Goal: Information Seeking & Learning: Learn about a topic

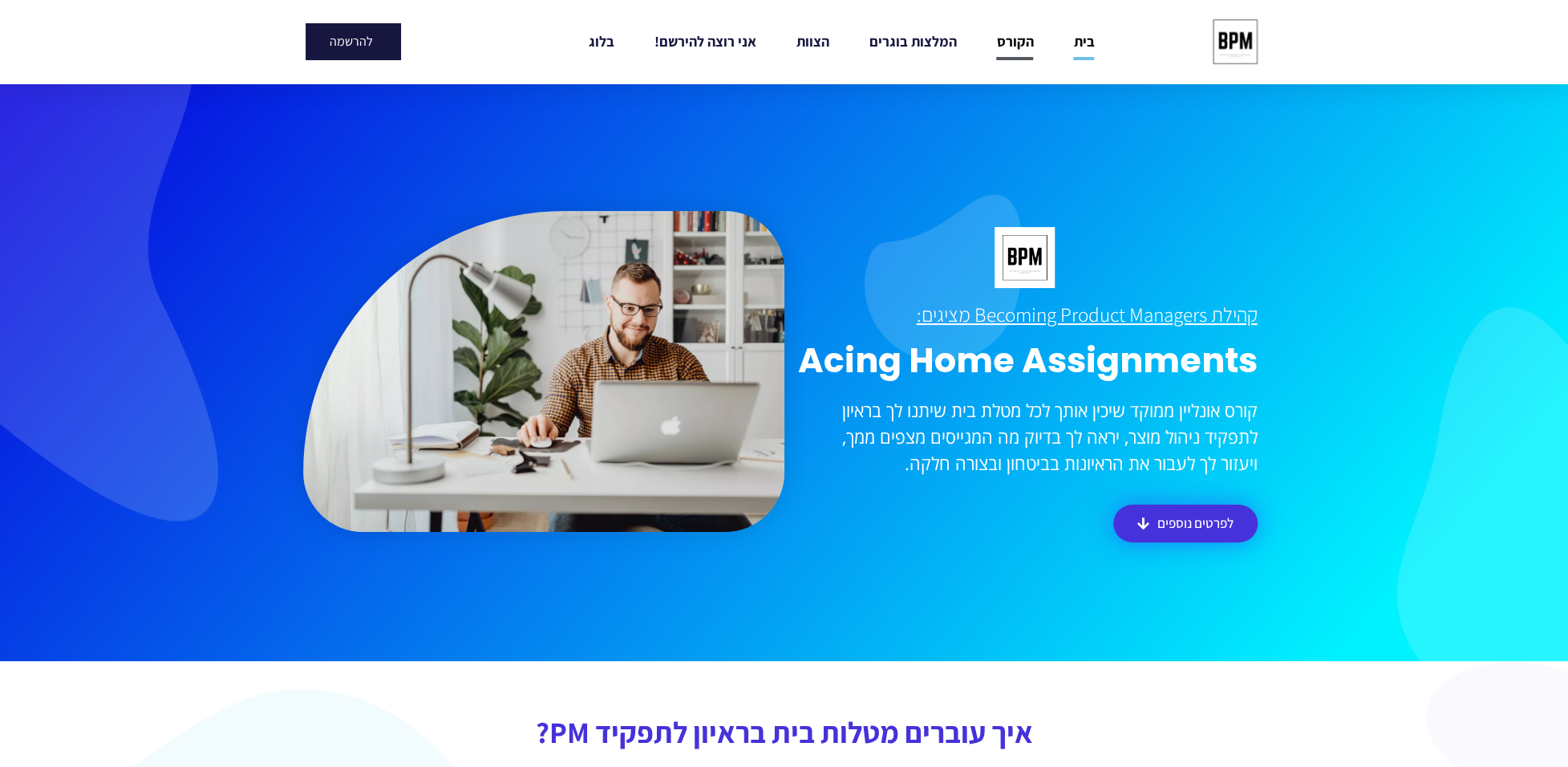
click at [1015, 50] on link "הקורס" at bounding box center [1014, 42] width 37 height 37
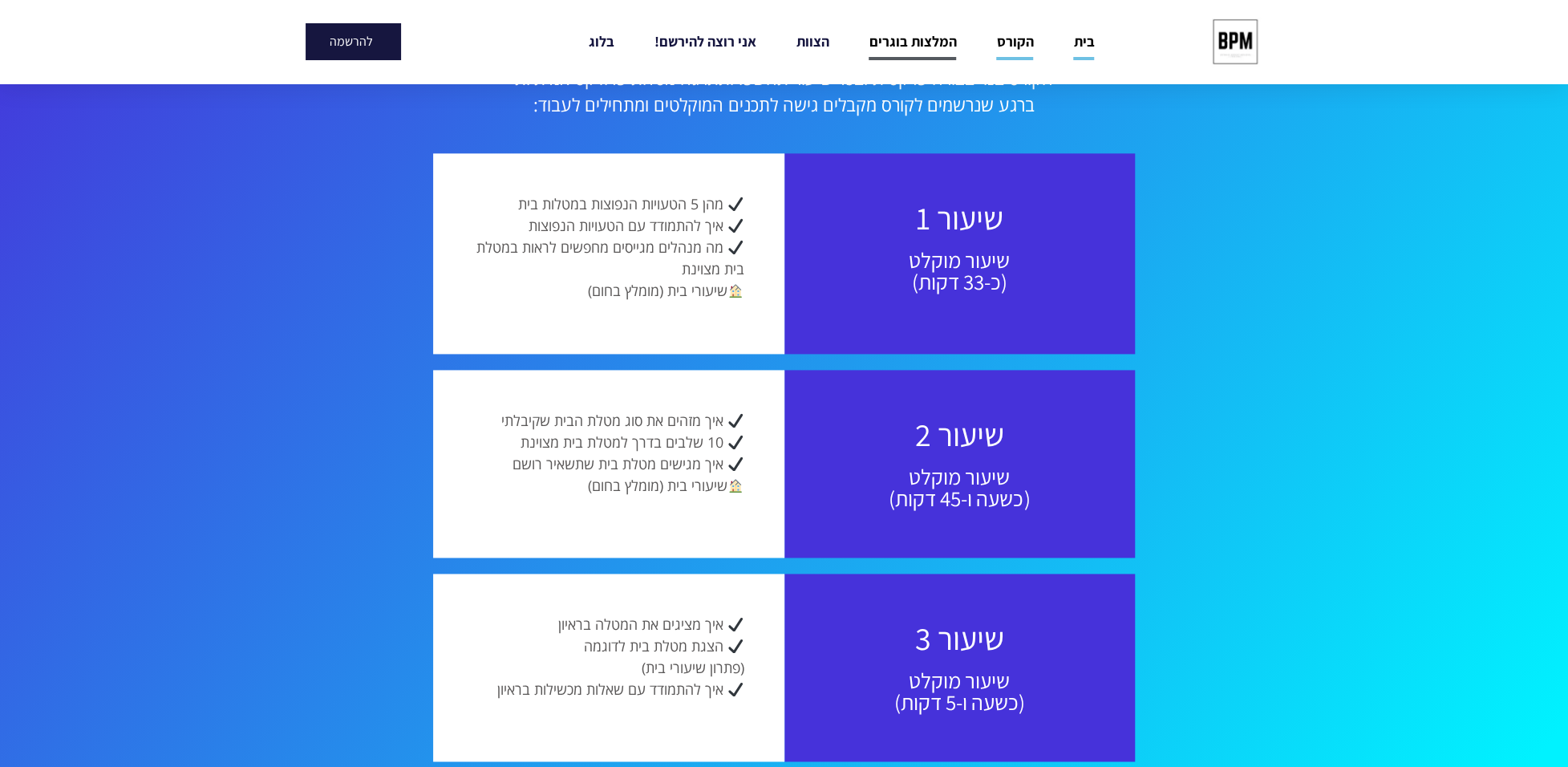
click at [937, 40] on link "המלצות בוגרים" at bounding box center [912, 42] width 87 height 37
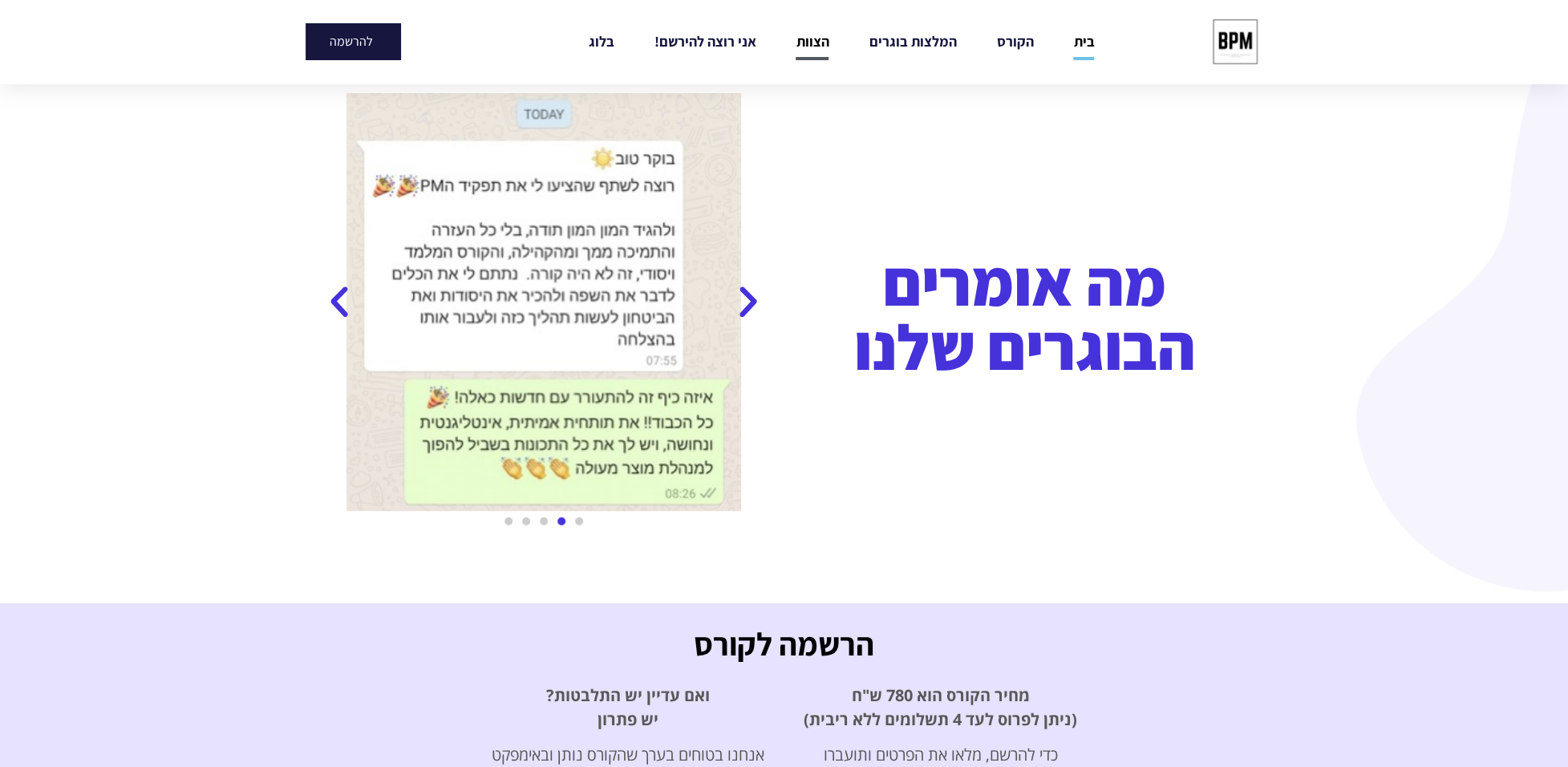
click at [815, 40] on link "הצוות" at bounding box center [812, 42] width 33 height 37
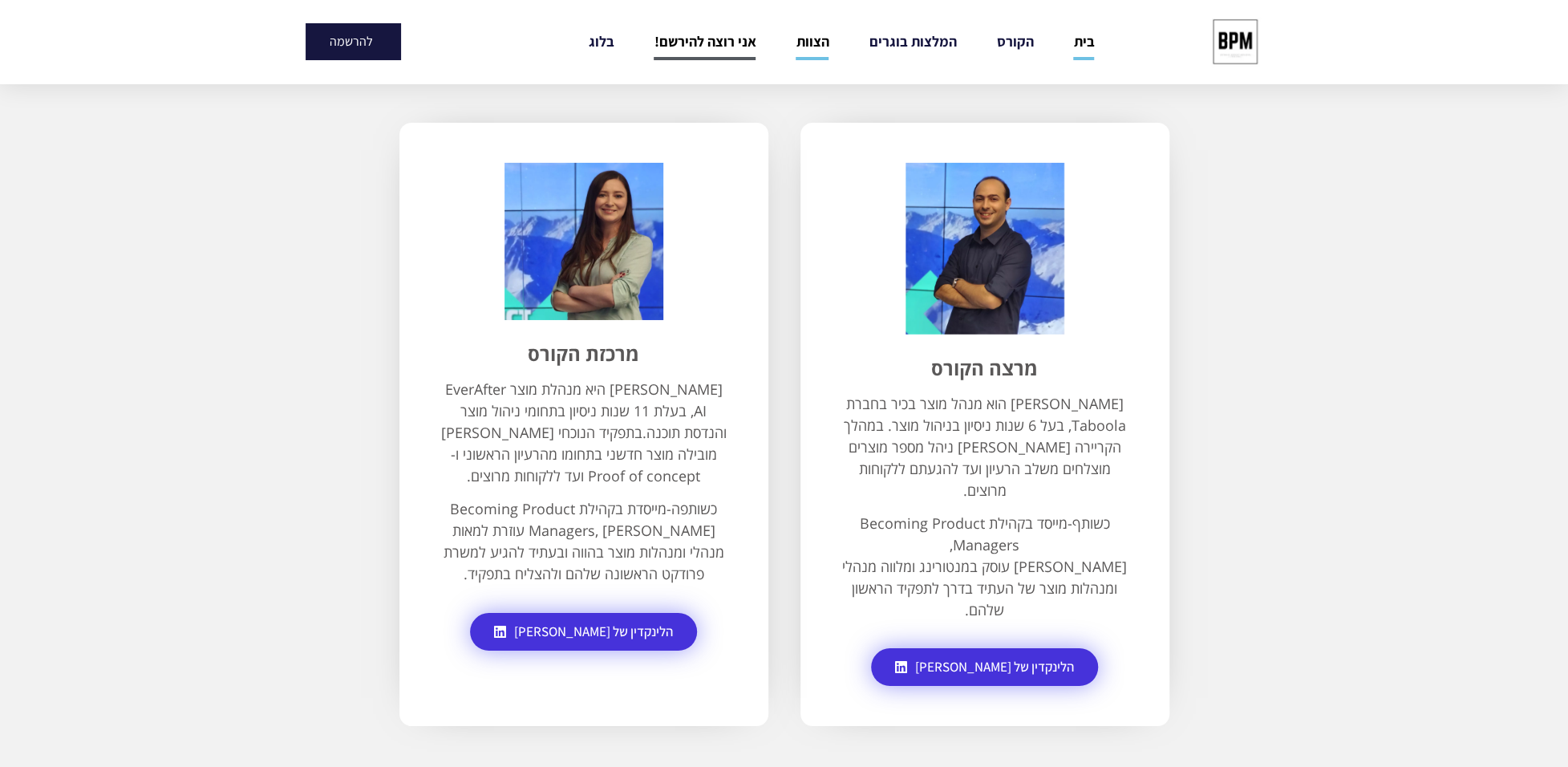
click at [723, 46] on link "אני רוצה להירשם!" at bounding box center [704, 42] width 102 height 37
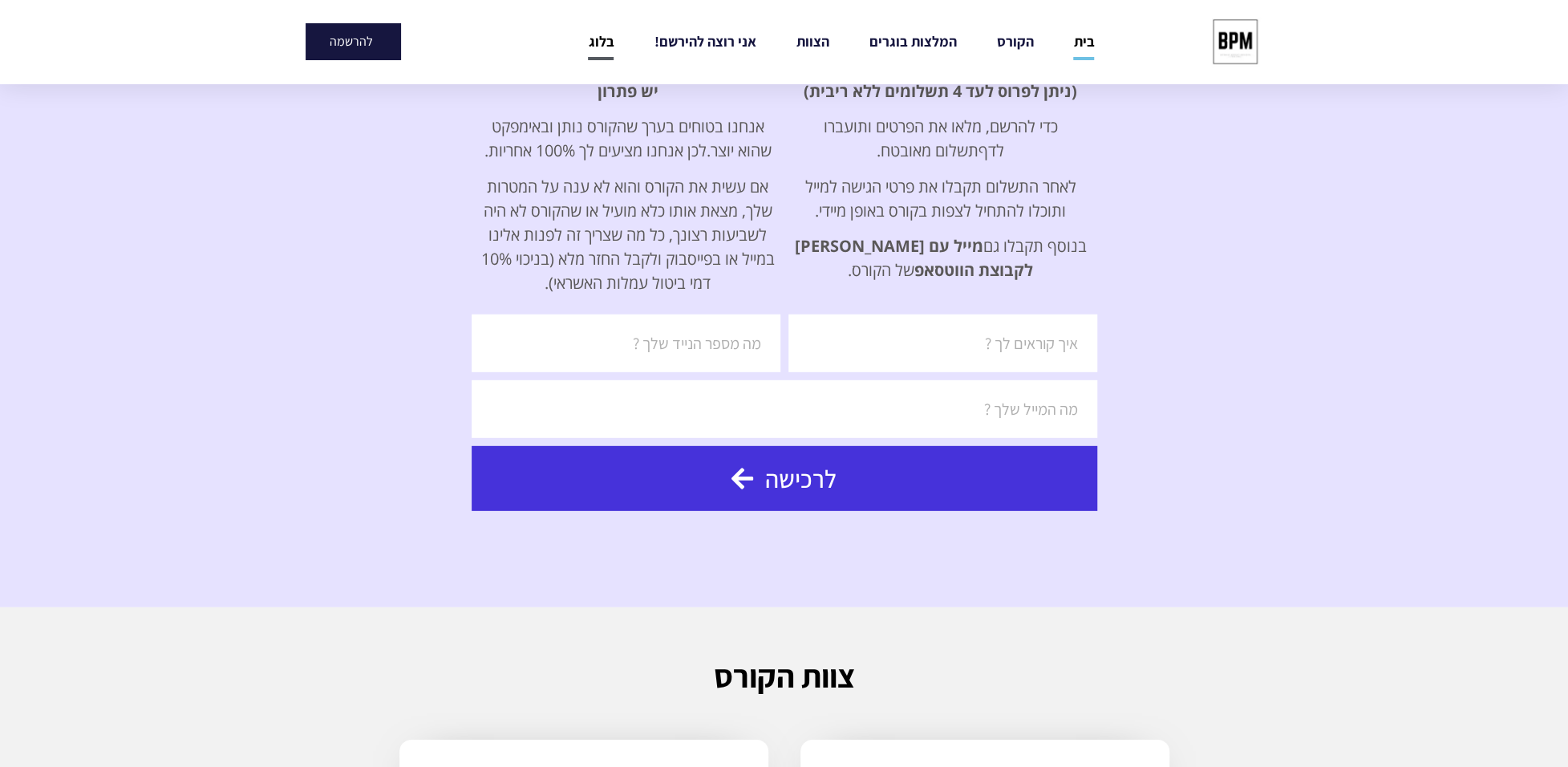
scroll to position [2967, 0]
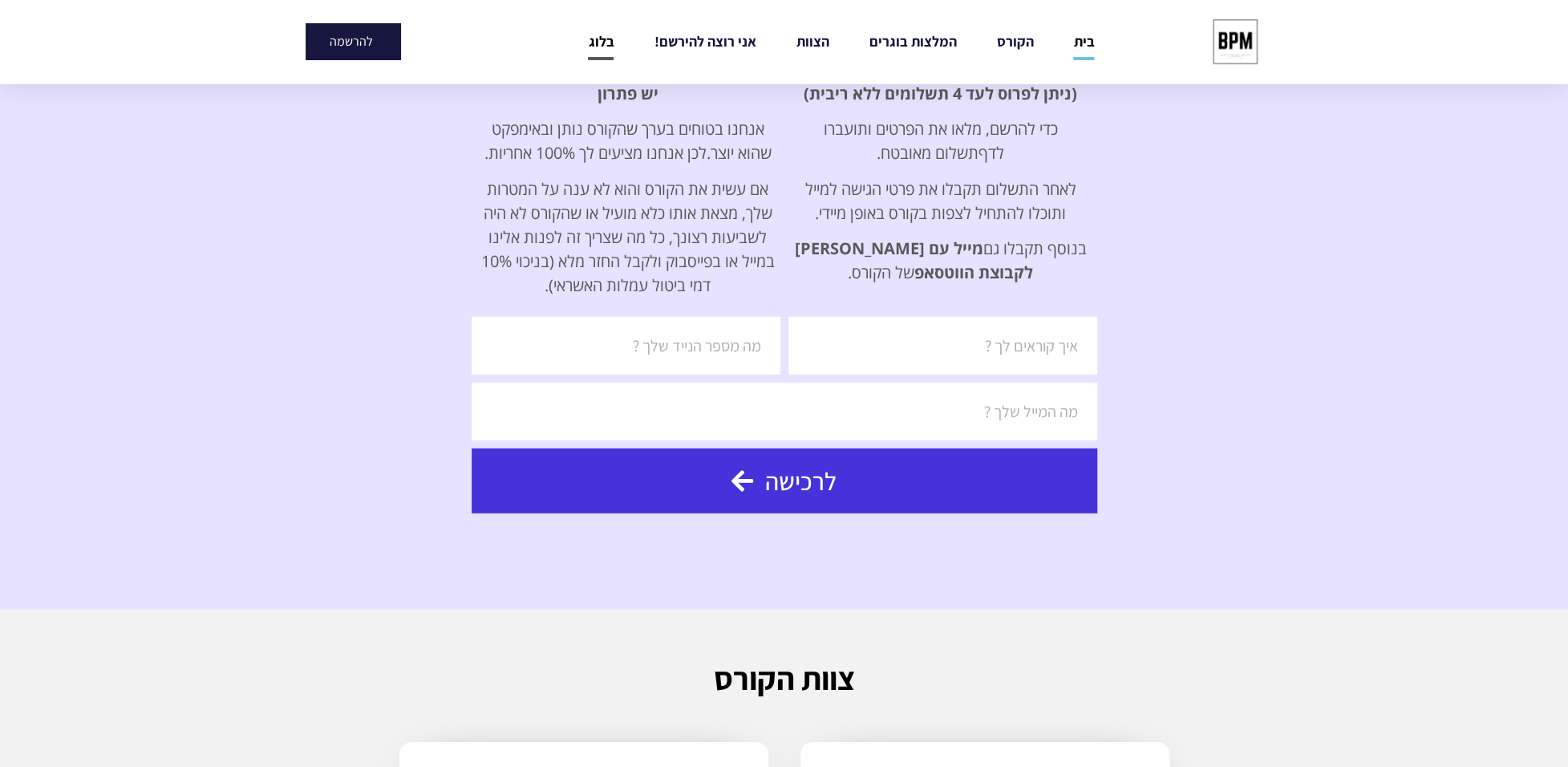
click at [593, 41] on link "בלוג" at bounding box center [601, 42] width 25 height 37
